Goal: Task Accomplishment & Management: Use online tool/utility

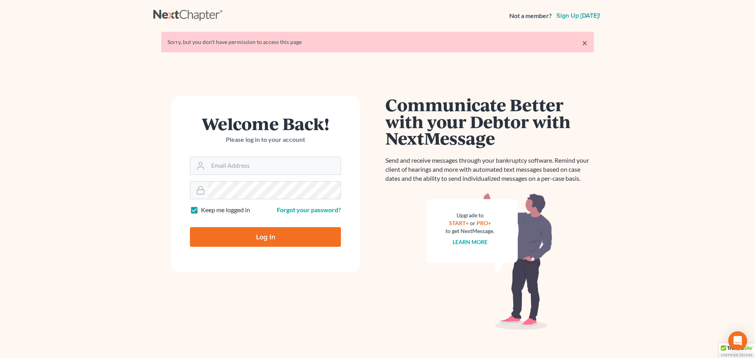
type input "nsader@saderlawfirm.com"
click at [265, 234] on input "Log In" at bounding box center [265, 237] width 151 height 20
type input "Thinking..."
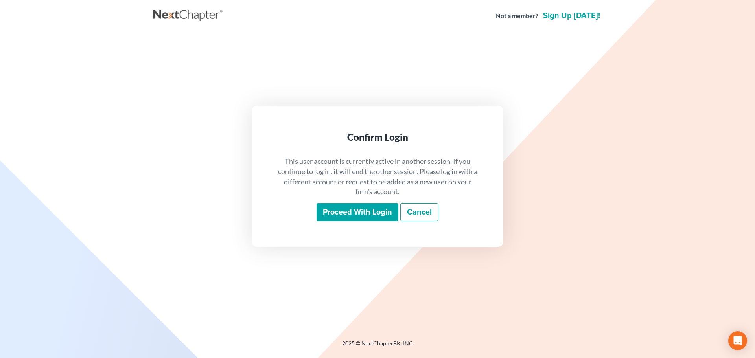
click at [357, 209] on input "Proceed with login" at bounding box center [358, 212] width 82 height 18
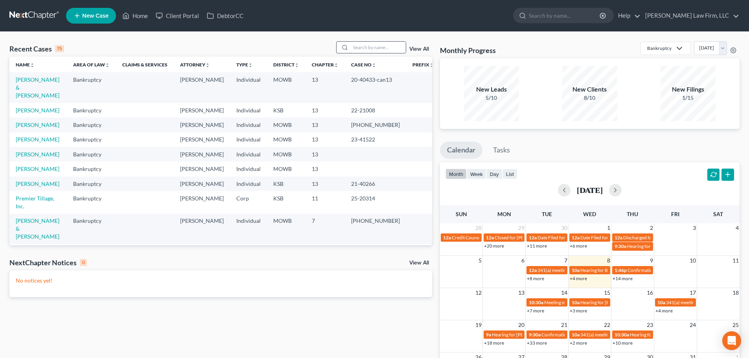
click at [363, 46] on input "search" at bounding box center [378, 47] width 55 height 11
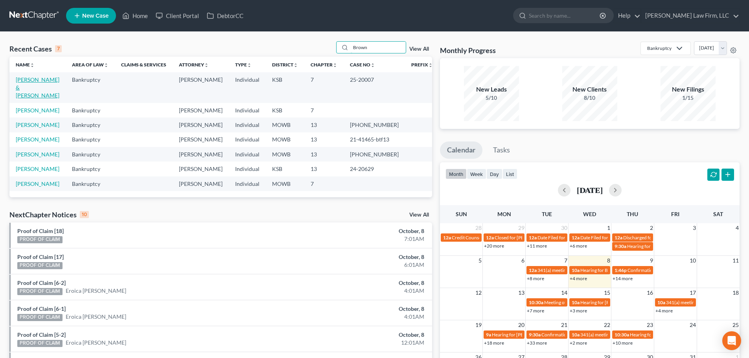
type input "Brown"
click at [37, 79] on link "[PERSON_NAME] & [PERSON_NAME]" at bounding box center [38, 87] width 44 height 22
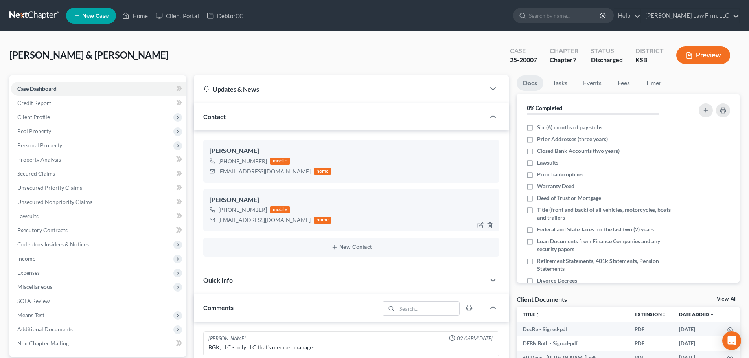
scroll to position [594, 0]
